Goal: Task Accomplishment & Management: Use online tool/utility

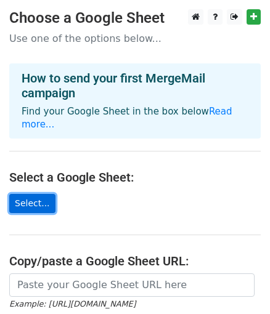
click at [33, 194] on link "Select..." at bounding box center [32, 203] width 46 height 19
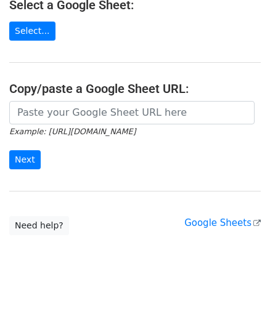
scroll to position [177, 0]
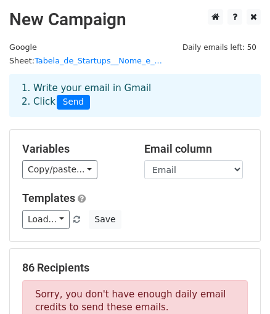
click at [177, 192] on h5 "Templates" at bounding box center [134, 199] width 225 height 14
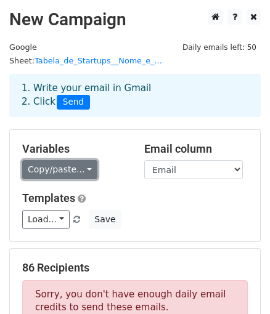
click at [68, 160] on link "Copy/paste..." at bounding box center [59, 169] width 75 height 19
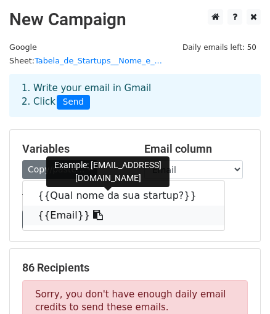
click at [97, 208] on link "{{Email}}" at bounding box center [123, 216] width 201 height 20
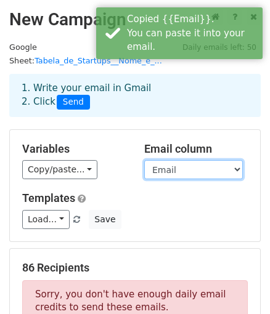
click at [186, 160] on select "Qual nome da sua startup? Email" at bounding box center [193, 169] width 99 height 19
click at [144, 160] on select "Qual nome da sua startup? Email" at bounding box center [193, 169] width 99 height 19
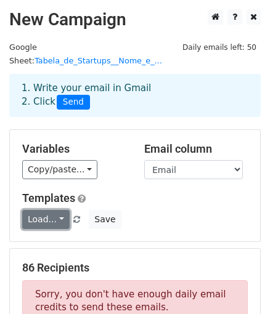
click at [47, 210] on link "Load..." at bounding box center [45, 219] width 47 height 19
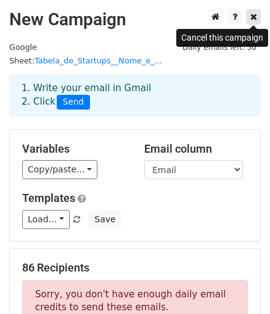
click at [251, 18] on icon at bounding box center [253, 16] width 7 height 9
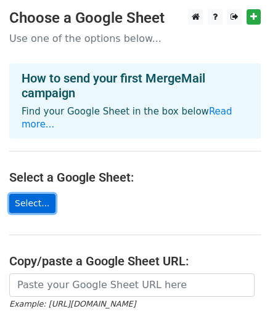
click at [26, 194] on link "Select..." at bounding box center [32, 203] width 46 height 19
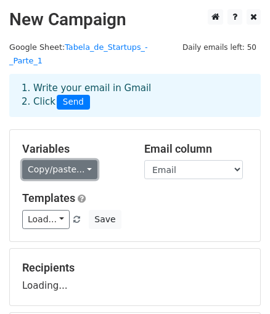
click at [60, 160] on link "Copy/paste..." at bounding box center [59, 169] width 75 height 19
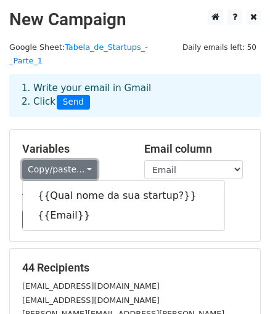
click at [67, 160] on link "Copy/paste..." at bounding box center [59, 169] width 75 height 19
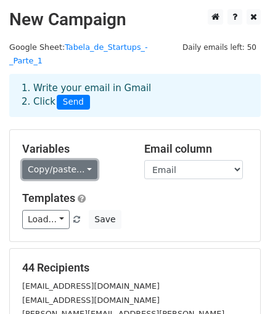
click at [62, 160] on link "Copy/paste..." at bounding box center [59, 169] width 75 height 19
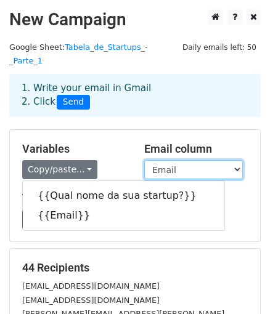
click at [179, 160] on select "Qual nome da sua startup? Email" at bounding box center [193, 169] width 99 height 19
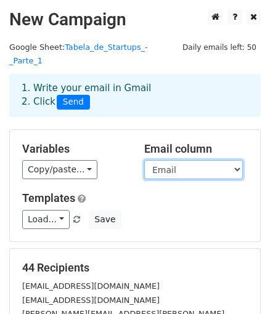
click at [144, 160] on select "Qual nome da sua startup? Email" at bounding box center [193, 169] width 99 height 19
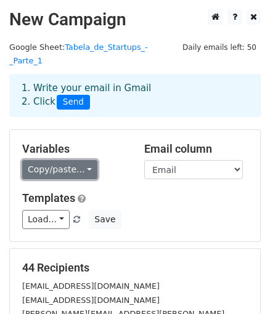
click at [57, 160] on link "Copy/paste..." at bounding box center [59, 169] width 75 height 19
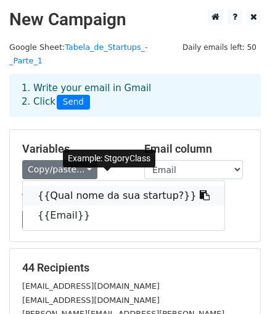
click at [63, 187] on link "{{Qual nome da sua startup?}}" at bounding box center [123, 196] width 201 height 20
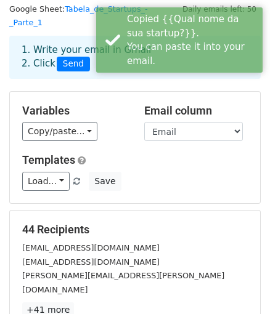
scroll to position [185, 0]
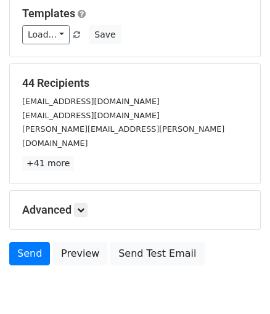
click at [75, 203] on h5 "Advanced" at bounding box center [134, 210] width 225 height 14
click at [79, 206] on icon at bounding box center [80, 209] width 7 height 7
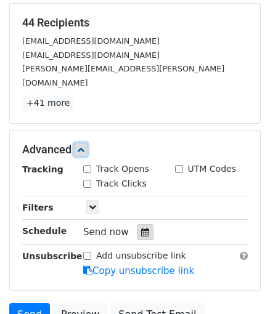
scroll to position [246, 0]
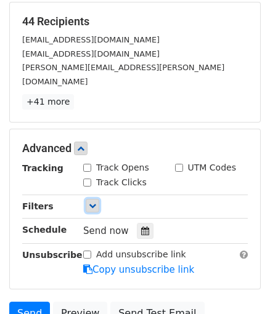
click at [94, 202] on icon at bounding box center [92, 205] width 7 height 7
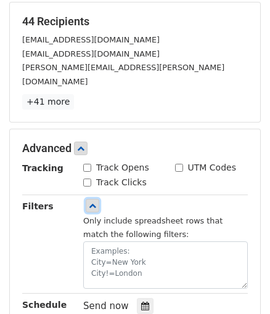
click at [91, 202] on icon at bounding box center [92, 205] width 7 height 7
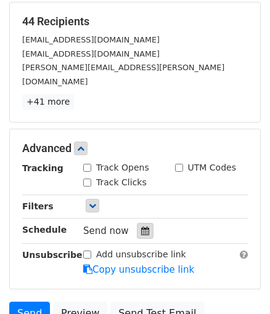
click at [141, 227] on icon at bounding box center [145, 231] width 8 height 9
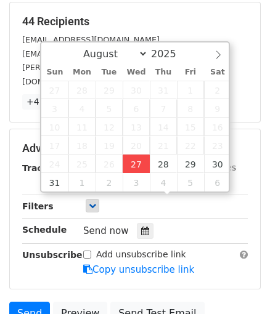
type input "2025-08-27 15:10"
type input "03"
type input "10"
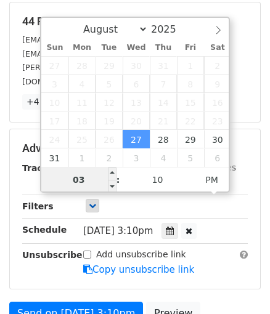
click at [91, 180] on input "03" at bounding box center [78, 180] width 75 height 25
drag, startPoint x: 91, startPoint y: 180, endPoint x: 79, endPoint y: 182, distance: 11.2
click at [79, 182] on input "03" at bounding box center [78, 180] width 75 height 25
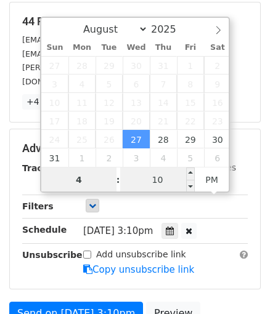
type input "4"
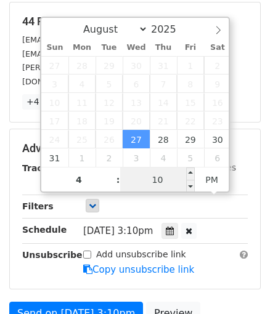
type input "2025-08-27 16:10"
type input "04"
type input "00"
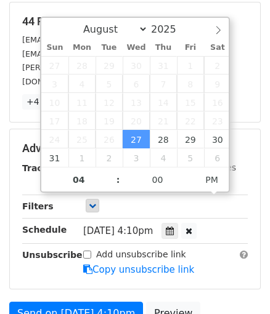
type input "2025-08-27 16:00"
click at [207, 246] on div "Advanced Tracking Track Opens UTM Codes Track Clicks Filters Only include sprea…" at bounding box center [135, 209] width 250 height 160
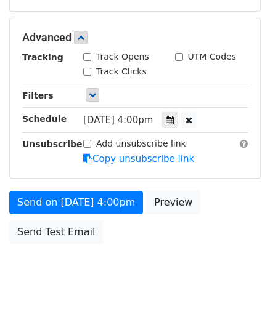
scroll to position [360, 0]
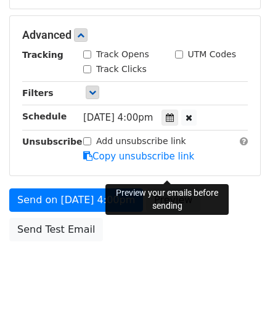
click at [168, 188] on link "Preview" at bounding box center [173, 199] width 54 height 23
click at [171, 188] on link "Preview" at bounding box center [173, 199] width 54 height 23
click at [172, 188] on link "Preview" at bounding box center [173, 199] width 54 height 23
click at [185, 188] on link "Preview" at bounding box center [173, 199] width 54 height 23
click at [168, 188] on link "Preview" at bounding box center [173, 199] width 54 height 23
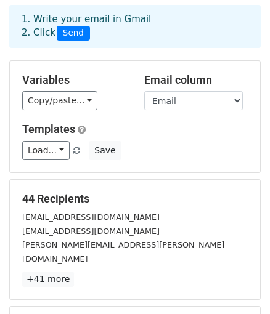
scroll to position [0, 0]
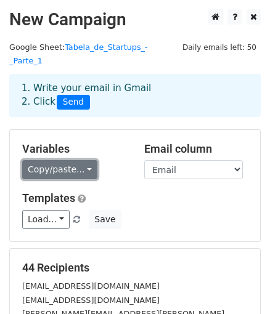
click at [64, 160] on link "Copy/paste..." at bounding box center [59, 169] width 75 height 19
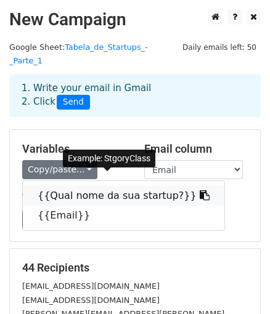
click at [76, 186] on link "{{Qual nome da sua startup?}}" at bounding box center [123, 196] width 201 height 20
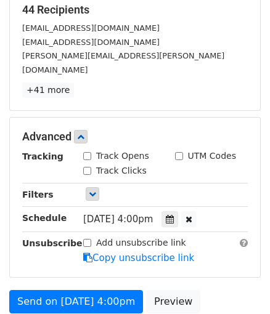
scroll to position [360, 0]
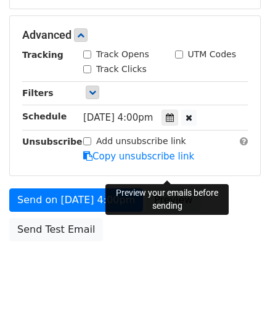
click at [165, 188] on link "Preview" at bounding box center [173, 199] width 54 height 23
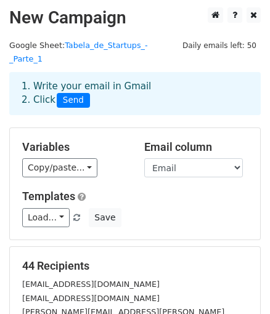
scroll to position [0, 0]
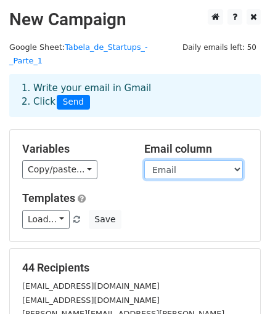
click at [181, 160] on select "Qual nome da sua startup? Email" at bounding box center [193, 169] width 99 height 19
click at [175, 160] on select "Qual nome da sua startup? Email" at bounding box center [193, 169] width 99 height 19
click at [144, 160] on select "Qual nome da sua startup? Email" at bounding box center [193, 169] width 99 height 19
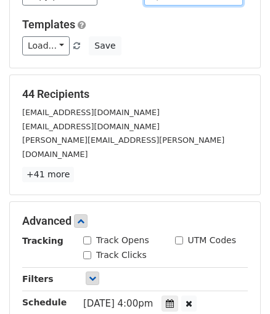
scroll to position [307, 0]
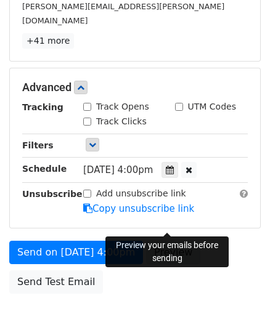
click at [168, 241] on link "Preview" at bounding box center [173, 252] width 54 height 23
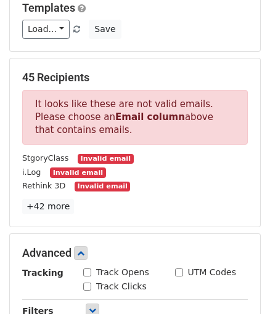
scroll to position [0, 0]
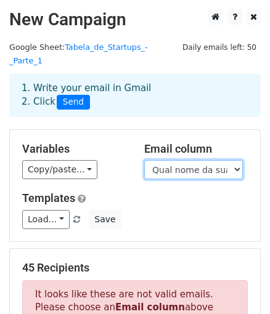
click at [175, 160] on select "Qual nome da sua startup? Email" at bounding box center [193, 169] width 99 height 19
click at [180, 160] on select "Qual nome da sua startup? Email" at bounding box center [193, 169] width 99 height 19
select select "Email"
click at [144, 160] on select "Qual nome da sua startup? Email" at bounding box center [193, 169] width 99 height 19
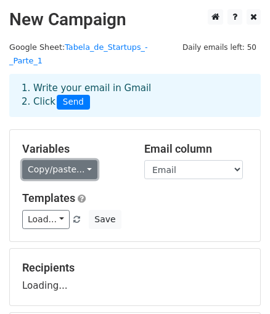
click at [58, 160] on link "Copy/paste..." at bounding box center [59, 169] width 75 height 19
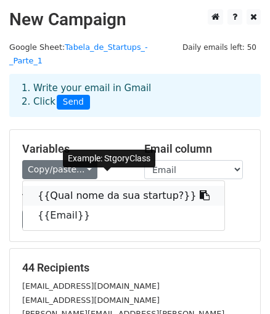
click at [80, 186] on link "{{Qual nome da sua startup?}}" at bounding box center [123, 196] width 201 height 20
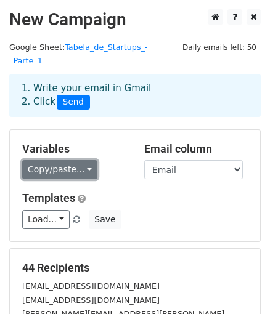
click at [66, 160] on link "Copy/paste..." at bounding box center [59, 169] width 75 height 19
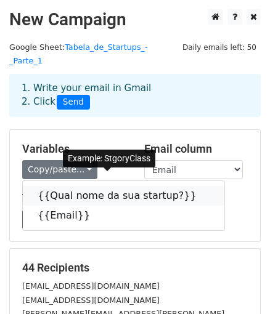
click at [79, 189] on link "{{Qual nome da sua startup?}}" at bounding box center [123, 196] width 201 height 20
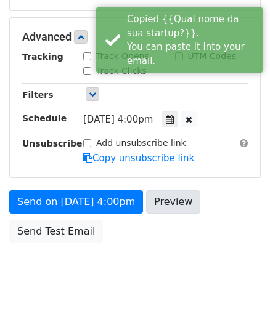
scroll to position [360, 0]
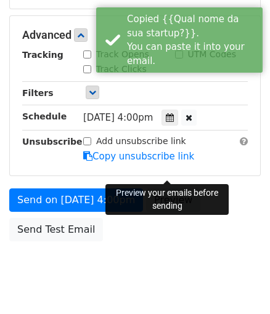
click at [160, 188] on link "Preview" at bounding box center [173, 199] width 54 height 23
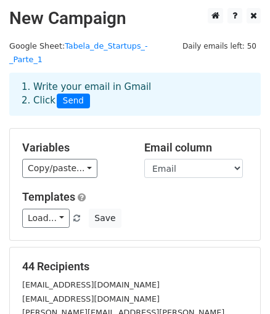
scroll to position [0, 0]
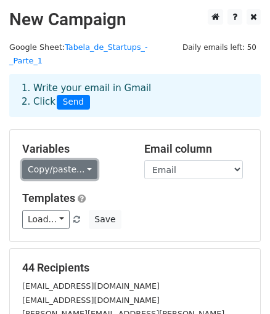
click at [69, 160] on link "Copy/paste..." at bounding box center [59, 169] width 75 height 19
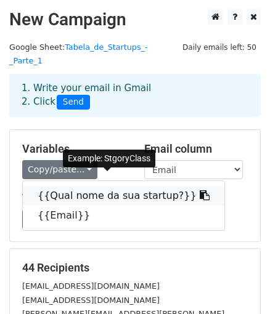
click at [86, 186] on link "{{Qual nome da sua startup?}}" at bounding box center [123, 196] width 201 height 20
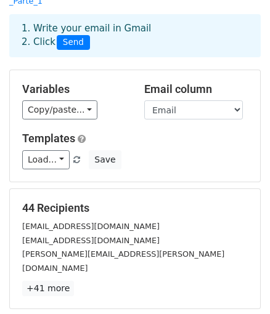
scroll to position [61, 0]
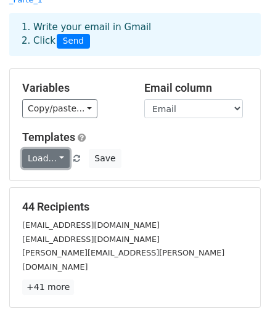
click at [57, 149] on link "Load..." at bounding box center [45, 158] width 47 height 19
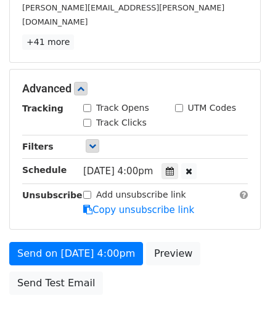
scroll to position [307, 0]
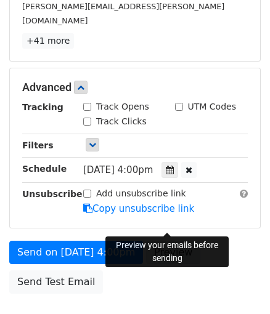
click at [155, 241] on link "Preview" at bounding box center [173, 252] width 54 height 23
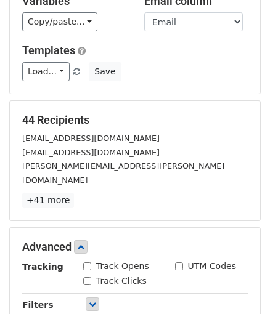
scroll to position [0, 0]
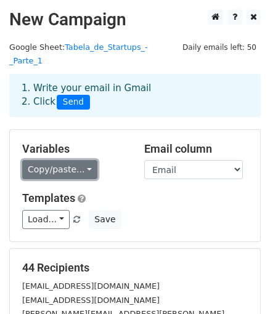
click at [65, 160] on link "Copy/paste..." at bounding box center [59, 169] width 75 height 19
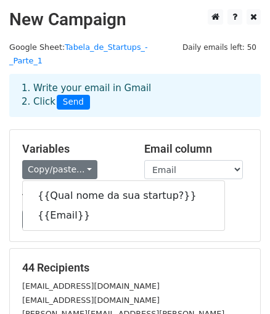
click at [222, 192] on h5 "Templates" at bounding box center [134, 199] width 225 height 14
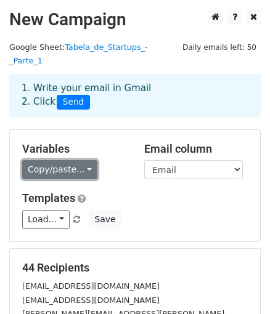
click at [73, 160] on link "Copy/paste..." at bounding box center [59, 169] width 75 height 19
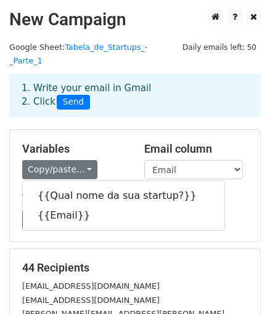
click at [113, 144] on div "Variables Copy/paste... {{Qual nome da sua startup?}} {{Email}}" at bounding box center [74, 161] width 122 height 38
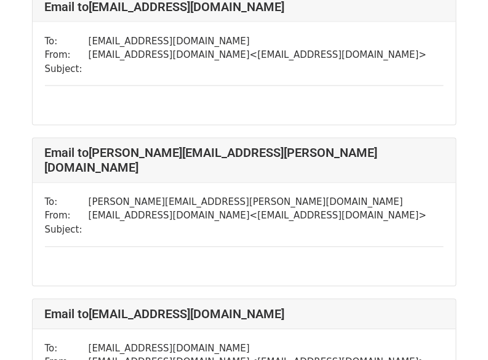
scroll to position [431, 0]
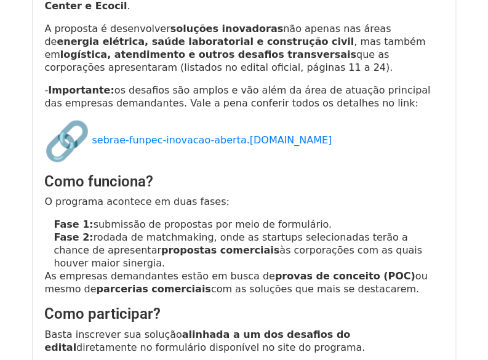
scroll to position [1293, 0]
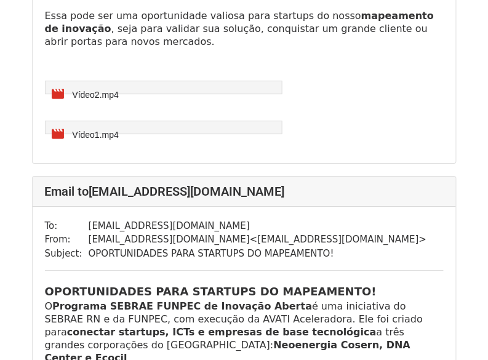
scroll to position [800, 0]
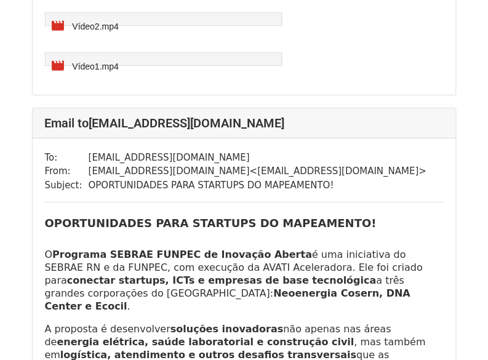
scroll to position [616, 0]
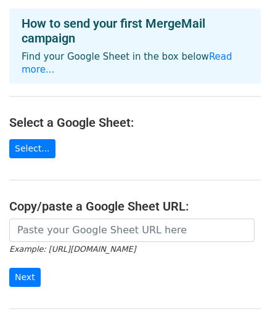
scroll to position [54, 0]
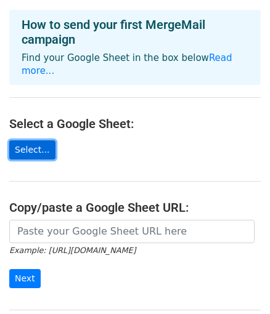
click at [30, 140] on link "Select..." at bounding box center [32, 149] width 46 height 19
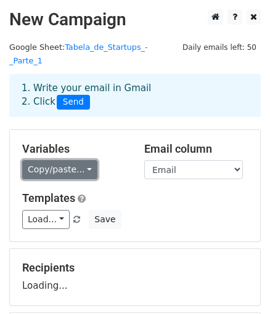
click at [60, 160] on link "Copy/paste..." at bounding box center [59, 169] width 75 height 19
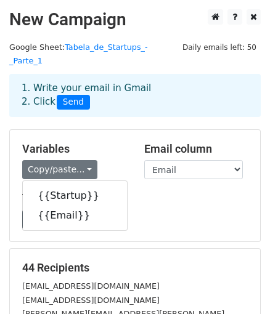
click at [178, 192] on h5 "Templates" at bounding box center [134, 199] width 225 height 14
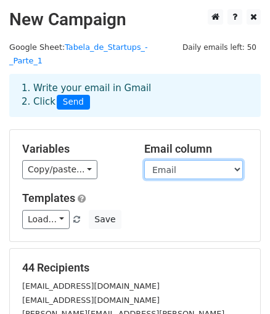
drag, startPoint x: 180, startPoint y: 150, endPoint x: 178, endPoint y: 156, distance: 6.6
click at [180, 160] on select "Startup Email" at bounding box center [193, 169] width 99 height 19
click at [144, 160] on select "Startup Email" at bounding box center [193, 169] width 99 height 19
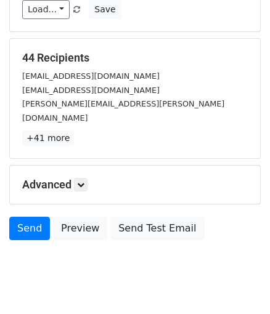
scroll to position [211, 0]
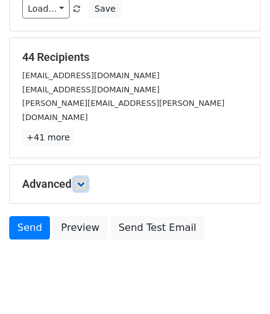
click at [80, 180] on icon at bounding box center [80, 183] width 7 height 7
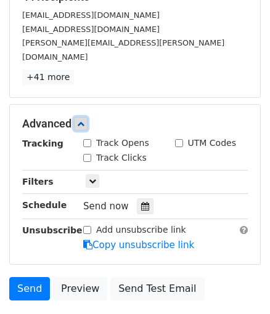
scroll to position [272, 0]
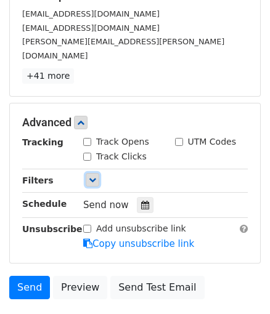
click at [89, 176] on icon at bounding box center [92, 179] width 7 height 7
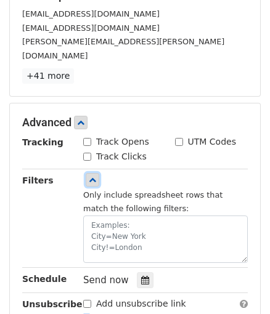
click at [92, 176] on icon at bounding box center [92, 179] width 7 height 7
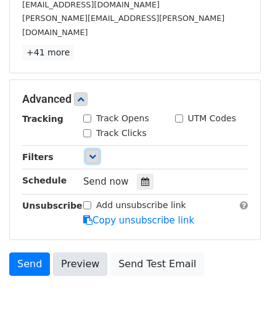
scroll to position [330, 0]
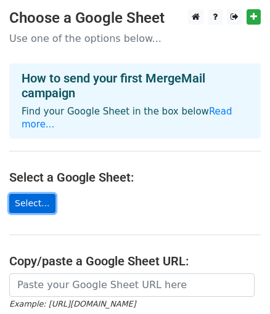
click at [30, 194] on link "Select..." at bounding box center [32, 203] width 46 height 19
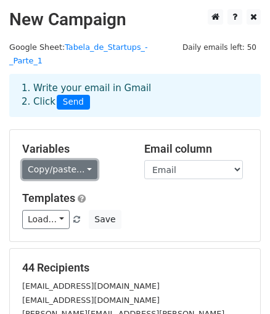
click at [49, 160] on link "Copy/paste..." at bounding box center [59, 169] width 75 height 19
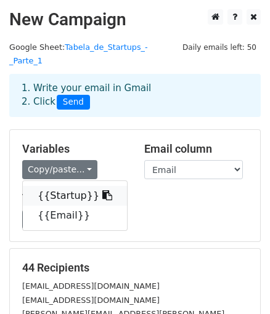
click at [68, 186] on link "{{Startup}}" at bounding box center [75, 196] width 104 height 20
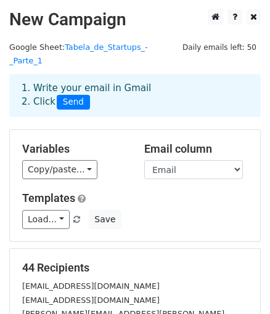
scroll to position [211, 0]
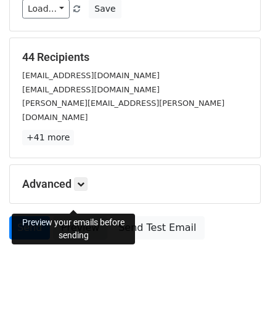
click at [84, 216] on link "Preview" at bounding box center [80, 227] width 54 height 23
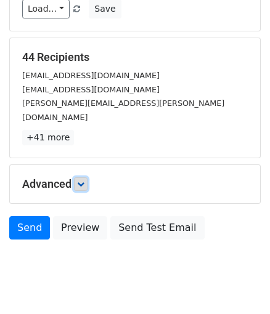
click at [79, 180] on icon at bounding box center [80, 183] width 7 height 7
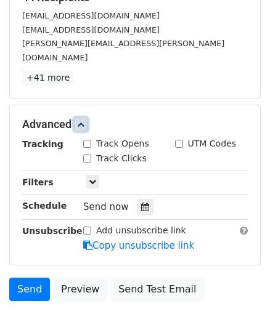
scroll to position [272, 0]
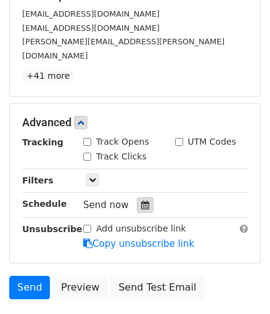
click at [141, 201] on icon at bounding box center [145, 205] width 8 height 9
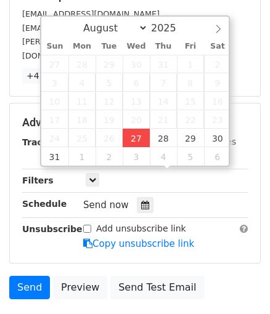
type input "2025-08-27 15:23"
type input "03"
type input "23"
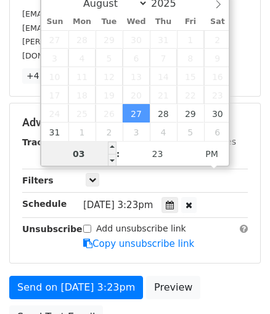
click at [88, 155] on input "03" at bounding box center [78, 154] width 75 height 25
type input "03"
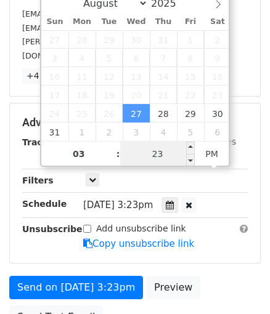
click at [169, 156] on input "23" at bounding box center [157, 154] width 75 height 25
type input "40"
type input "2025-08-27 15:40"
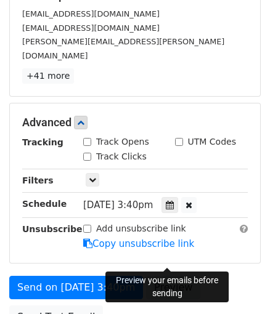
click at [172, 276] on link "Preview" at bounding box center [173, 287] width 54 height 23
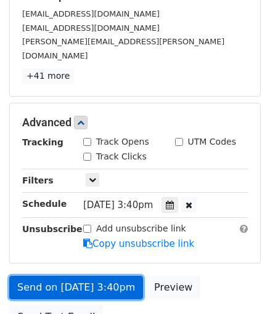
click at [95, 276] on link "Send on Aug 27 at 3:40pm" at bounding box center [76, 287] width 134 height 23
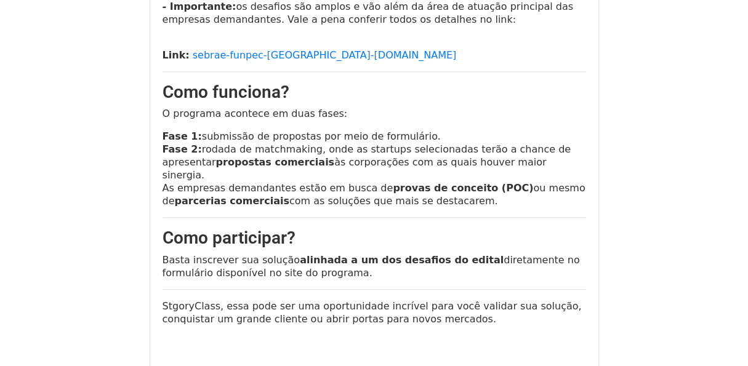
scroll to position [431, 0]
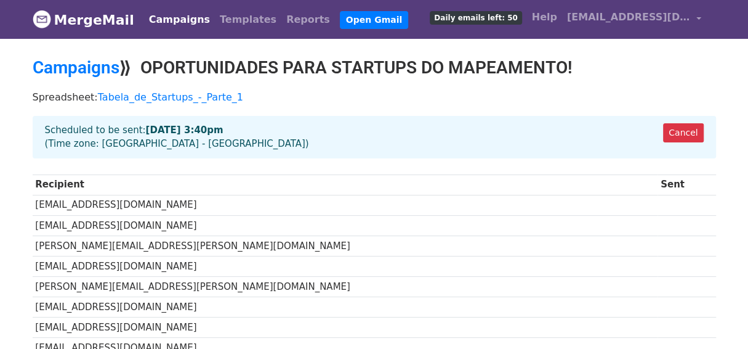
click at [430, 91] on p "Spreadsheet: Tabela_de_Startups_-_Parte_1" at bounding box center [375, 97] width 684 height 13
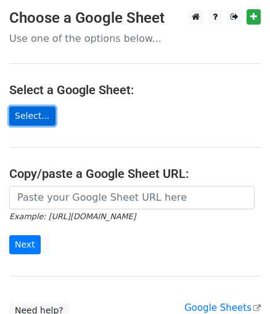
click at [34, 118] on link "Select..." at bounding box center [32, 116] width 46 height 19
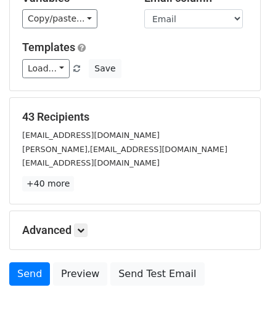
scroll to position [149, 0]
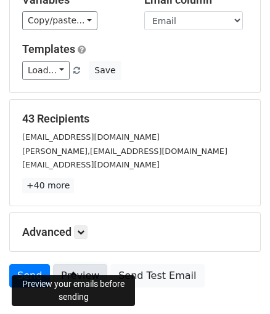
click at [80, 264] on link "Preview" at bounding box center [80, 275] width 54 height 23
click at [87, 225] on link at bounding box center [81, 232] width 14 height 14
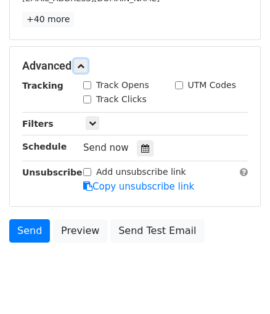
scroll to position [327, 0]
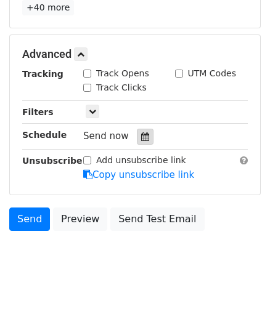
click at [141, 132] on icon at bounding box center [145, 136] width 8 height 9
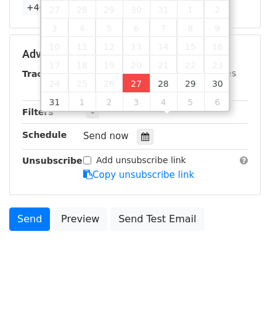
type input "2025-08-27 15:28"
type input "03"
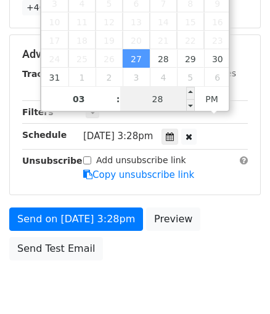
click at [160, 96] on input "28" at bounding box center [157, 99] width 75 height 25
type input "40"
type input "2025-08-27 15:40"
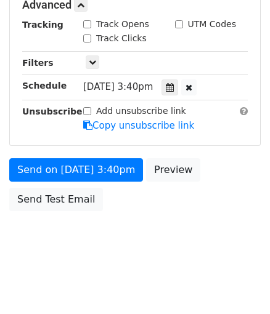
scroll to position [310, 0]
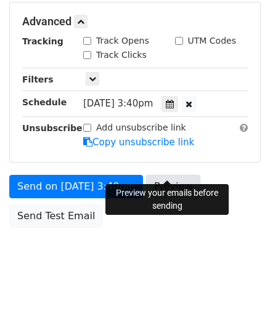
click at [177, 175] on link "Preview" at bounding box center [173, 186] width 54 height 23
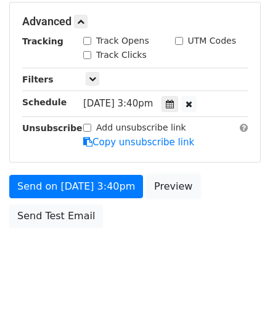
scroll to position [360, 0]
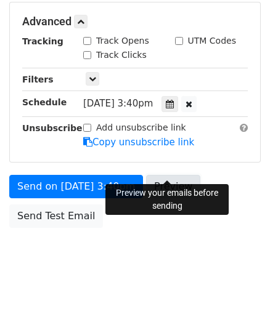
click at [154, 175] on link "Preview" at bounding box center [173, 186] width 54 height 23
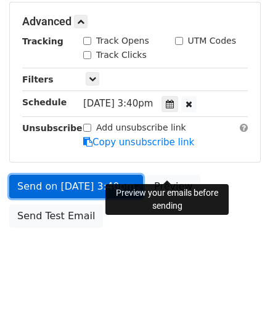
click at [83, 176] on link "Send on Aug 27 at 3:40pm" at bounding box center [76, 186] width 134 height 23
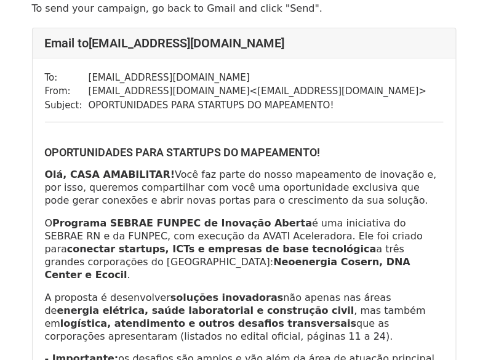
scroll to position [61, 0]
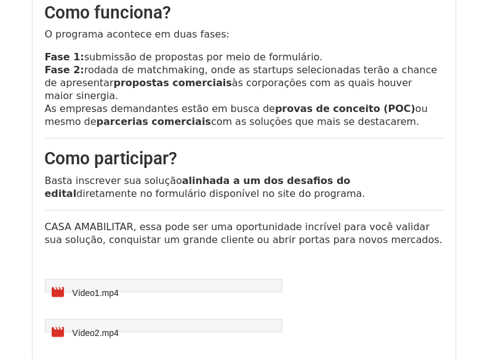
scroll to position [1109, 0]
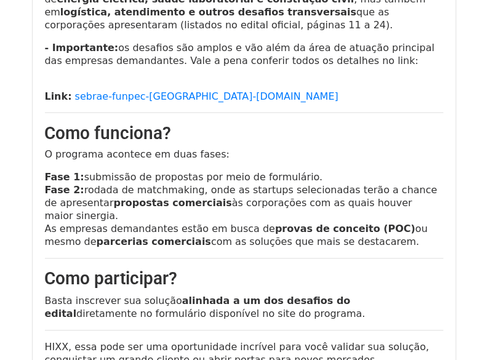
scroll to position [3080, 0]
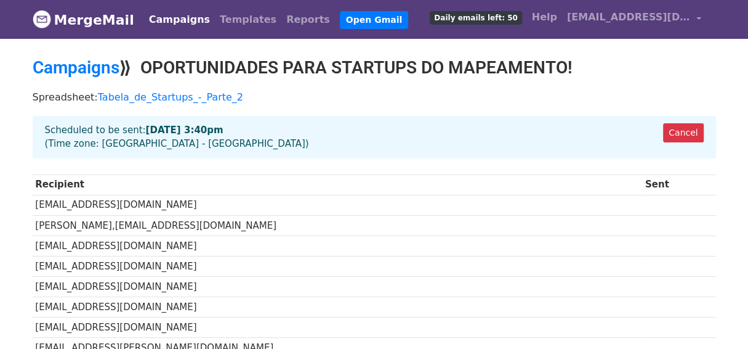
click at [280, 95] on p "Spreadsheet: Tabela_de_Startups_-_Parte_2" at bounding box center [375, 97] width 684 height 13
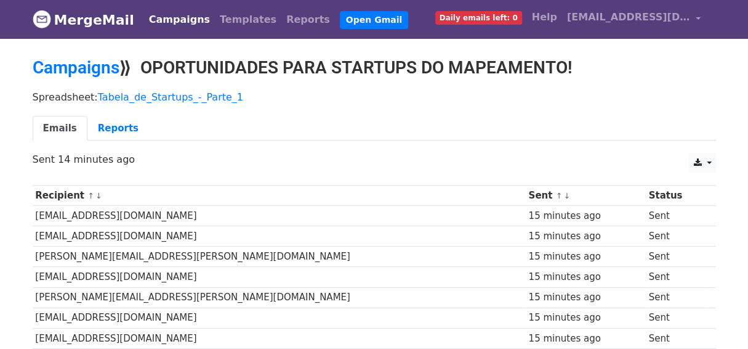
click at [339, 123] on ul "Emails Reports" at bounding box center [375, 128] width 684 height 25
click at [467, 109] on div "Spreadsheet: Tabela_de_Startups_-_Parte_1 Emails Reports" at bounding box center [374, 118] width 702 height 69
